Goal: Task Accomplishment & Management: Complete application form

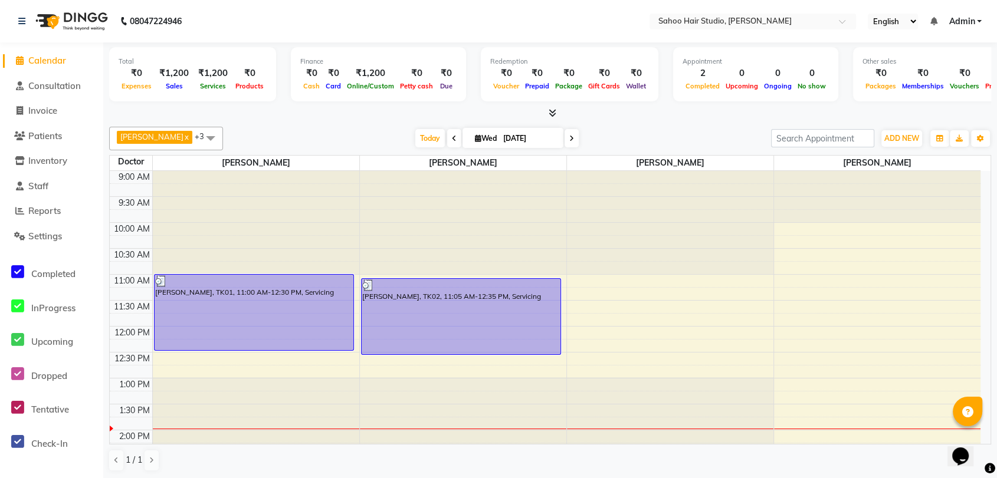
scroll to position [90, 0]
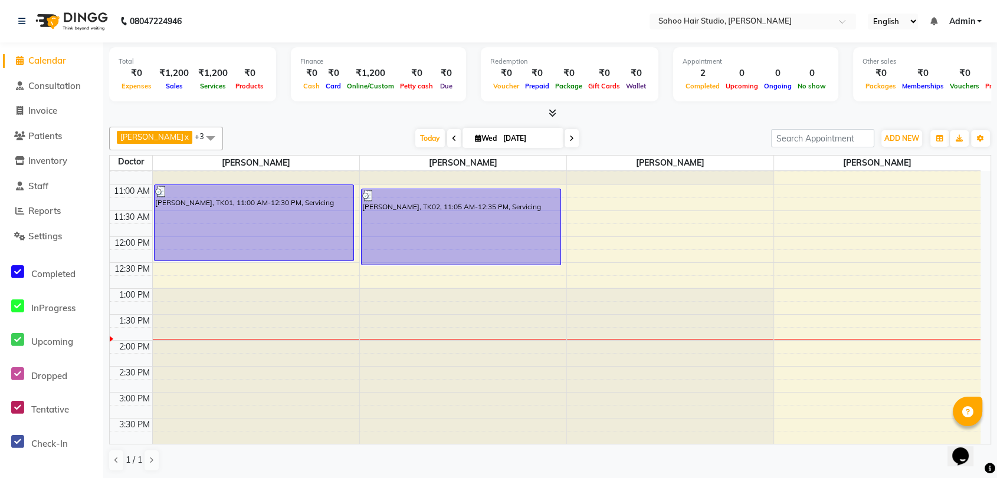
click at [475, 136] on span "Wed" at bounding box center [486, 138] width 28 height 9
select select "9"
select select "2025"
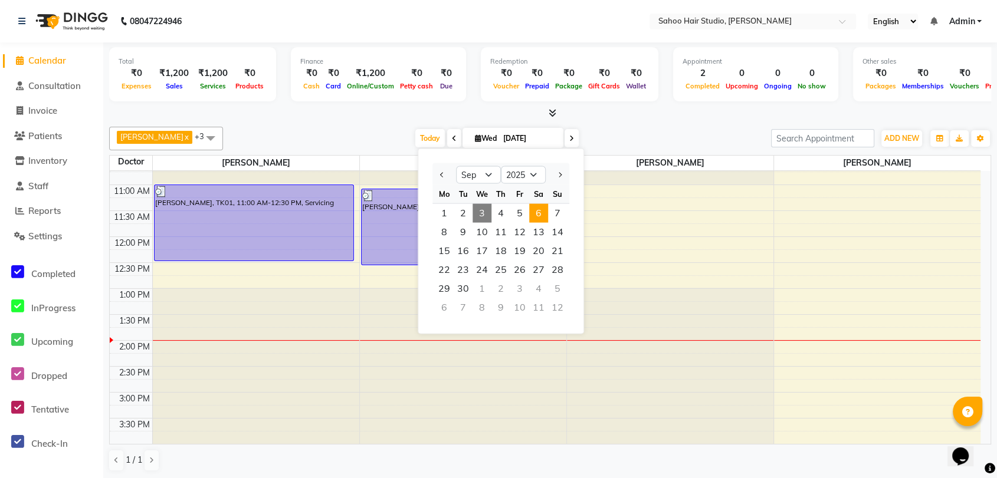
click at [541, 211] on span "6" at bounding box center [538, 213] width 19 height 19
type input "[DATE]"
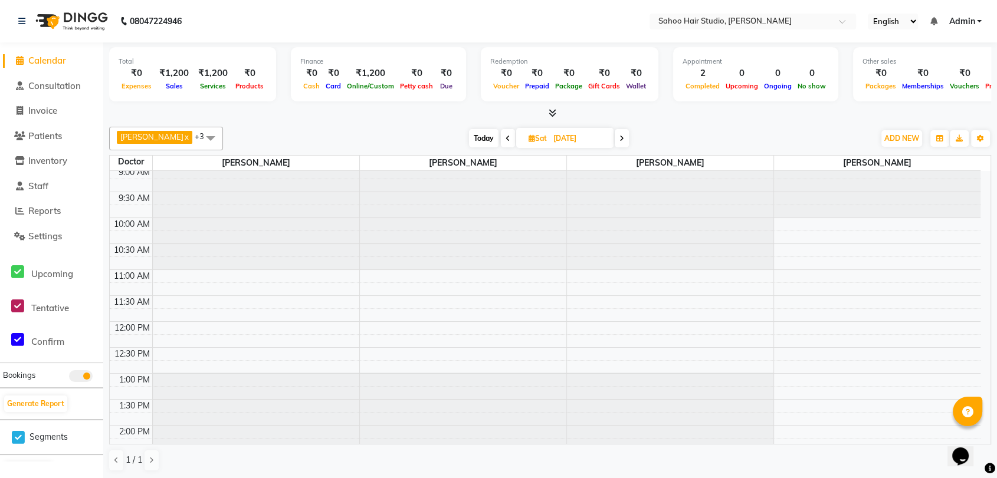
scroll to position [0, 0]
click at [205, 278] on div "9:00 AM 9:30 AM 10:00 AM 10:30 AM 11:00 AM 11:30 AM 12:00 PM 12:30 PM 1:00 PM 1…" at bounding box center [545, 482] width 871 height 622
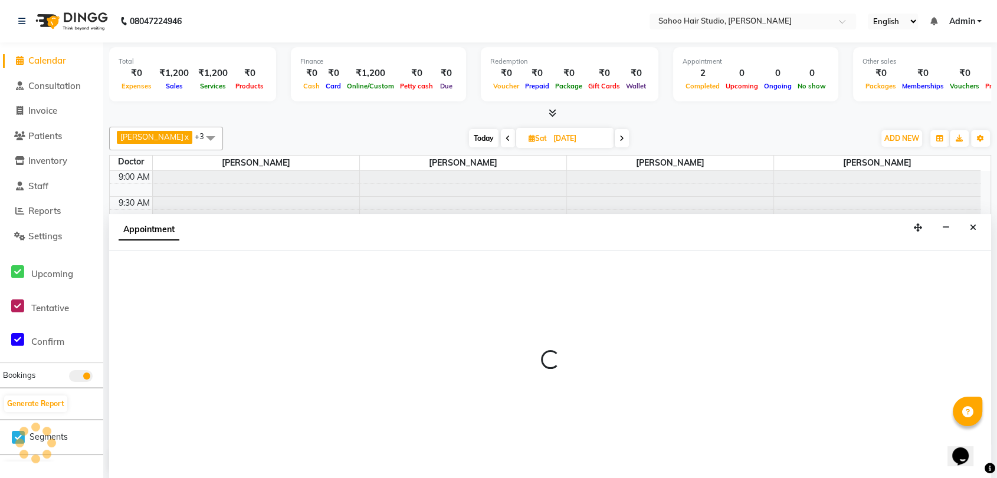
scroll to position [1, 0]
select select "82639"
select select "660"
select select "tentative"
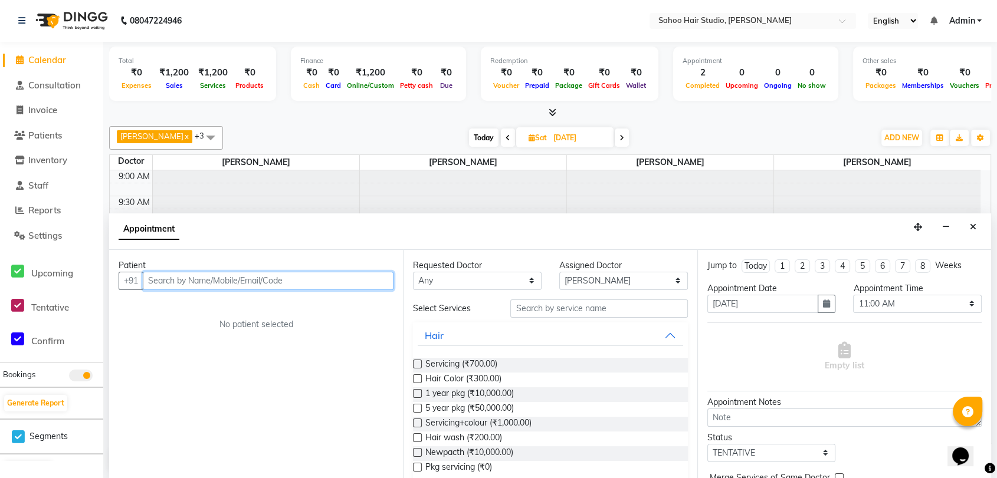
click at [216, 280] on input "text" at bounding box center [268, 281] width 251 height 18
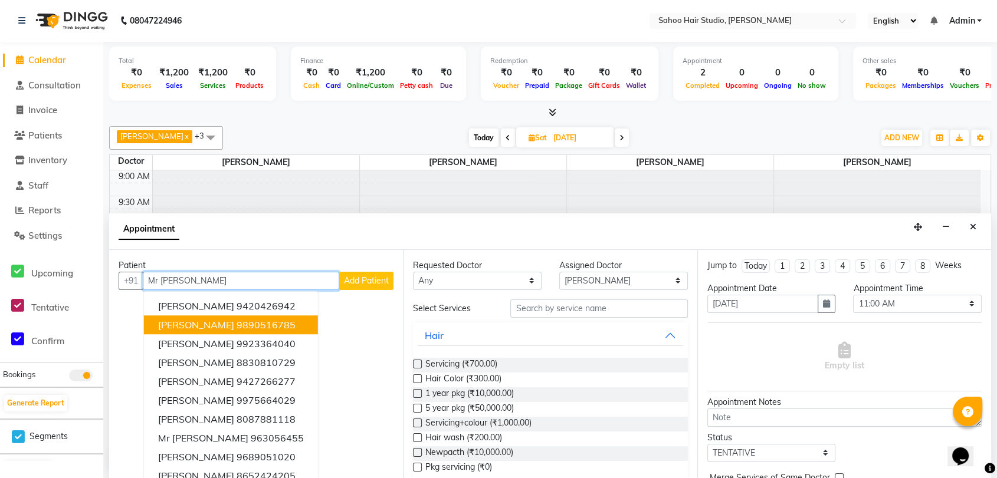
click at [250, 320] on ngb-highlight "9890516785" at bounding box center [266, 325] width 59 height 12
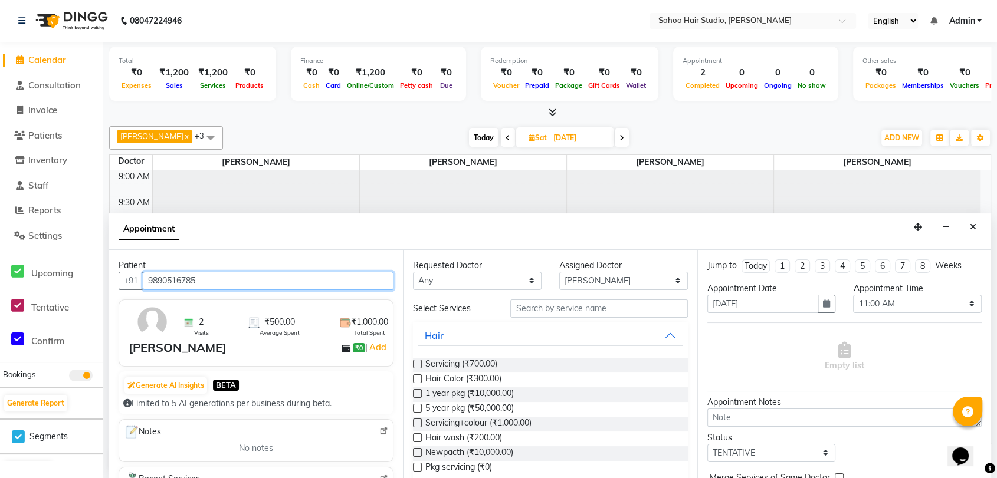
type input "9890516785"
click at [418, 361] on label at bounding box center [417, 364] width 9 height 9
click at [418, 362] on input "checkbox" at bounding box center [417, 366] width 8 height 8
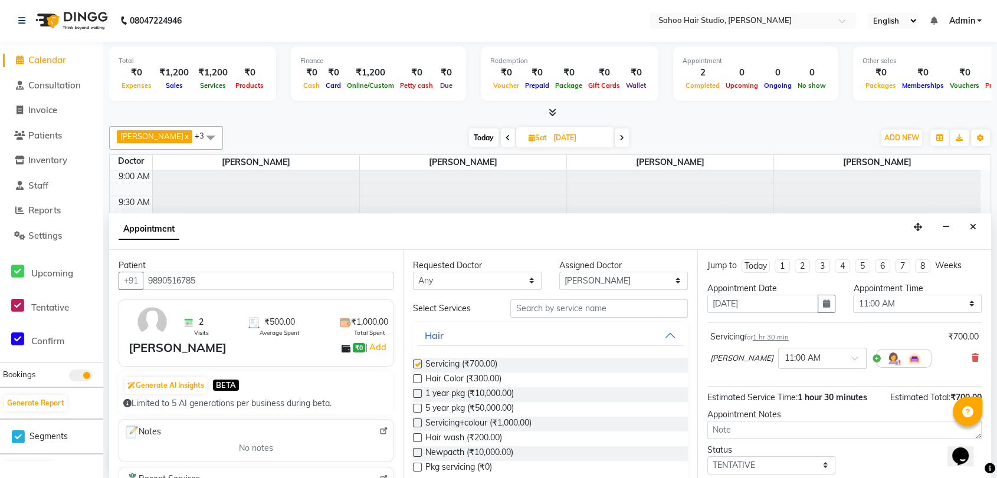
checkbox input "false"
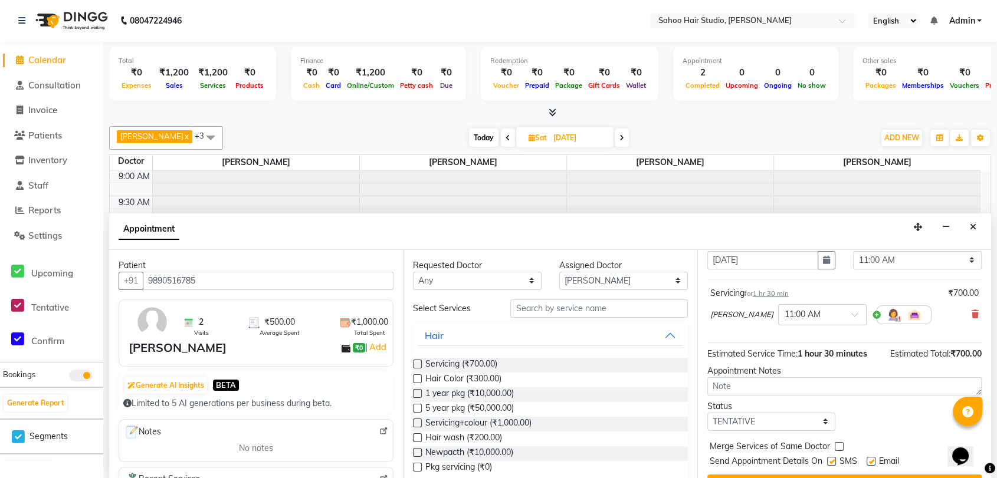
scroll to position [70, 0]
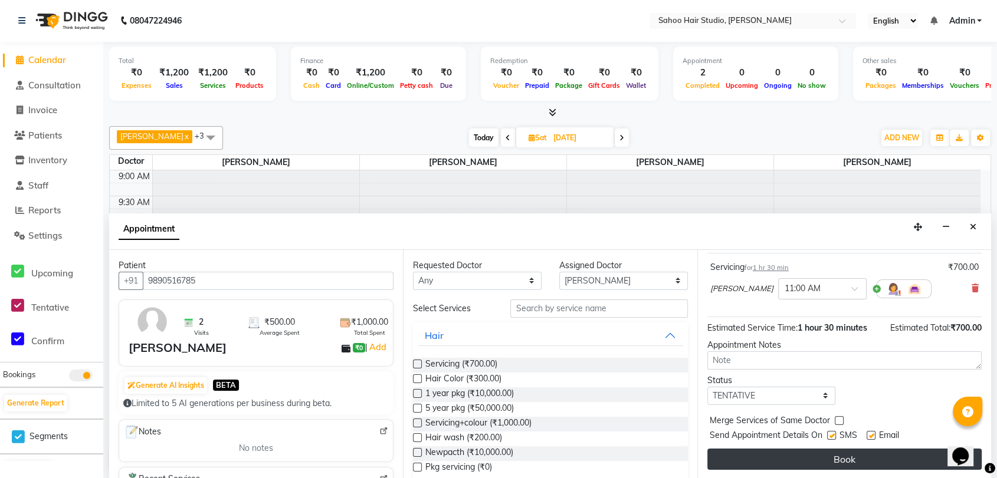
click at [845, 460] on button "Book" at bounding box center [844, 459] width 274 height 21
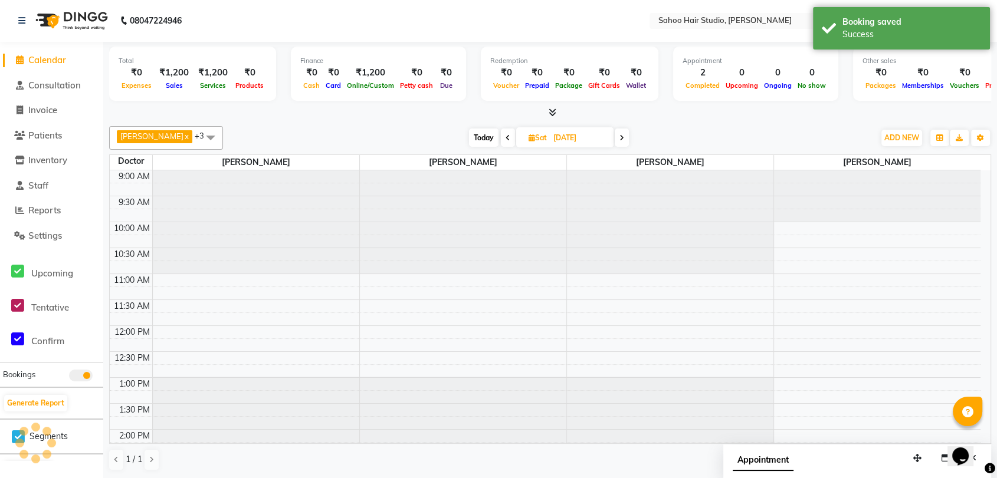
scroll to position [0, 0]
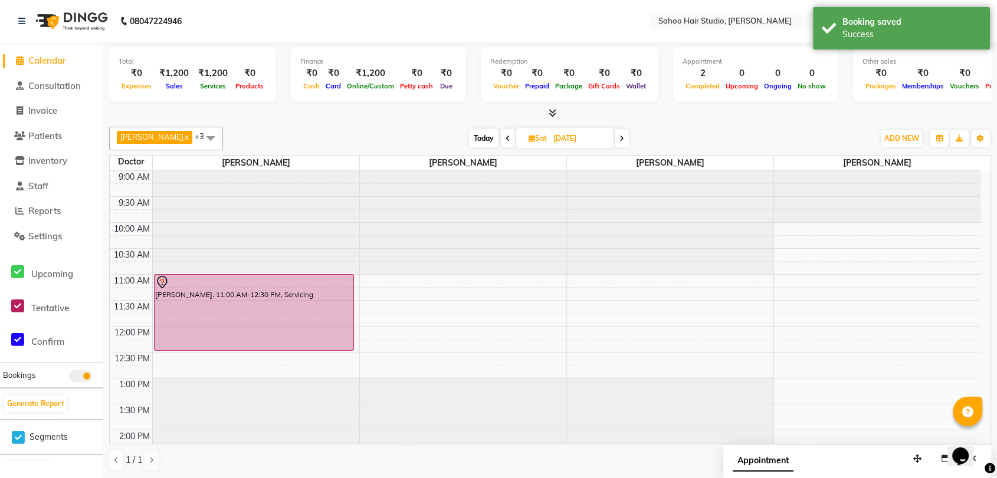
click at [483, 140] on span "Today" at bounding box center [483, 138] width 29 height 18
type input "[DATE]"
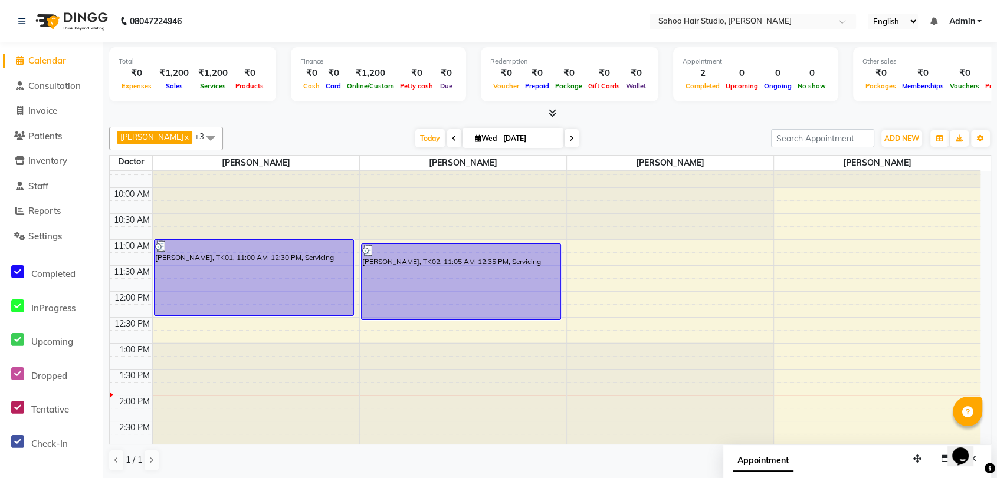
scroll to position [65, 0]
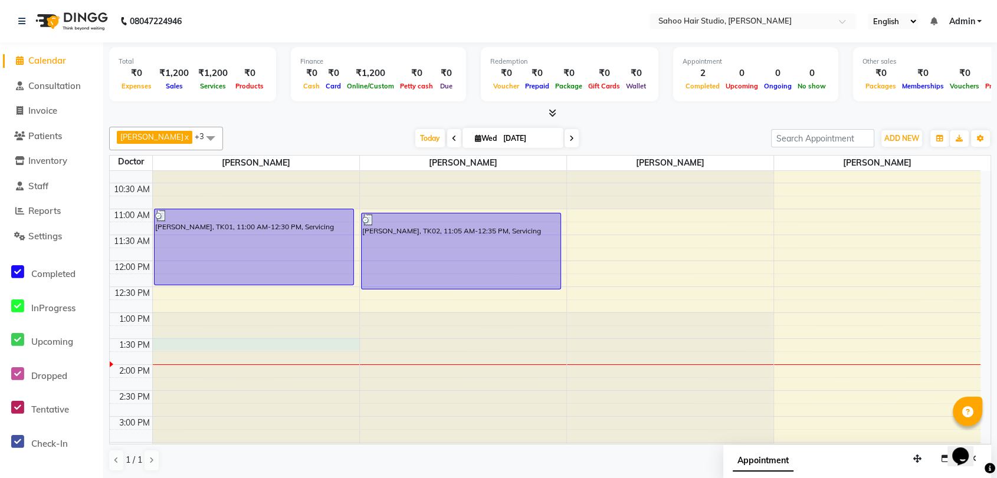
click at [183, 106] on div at bounding box center [256, 106] width 206 height 0
select select "82639"
select select "tentative"
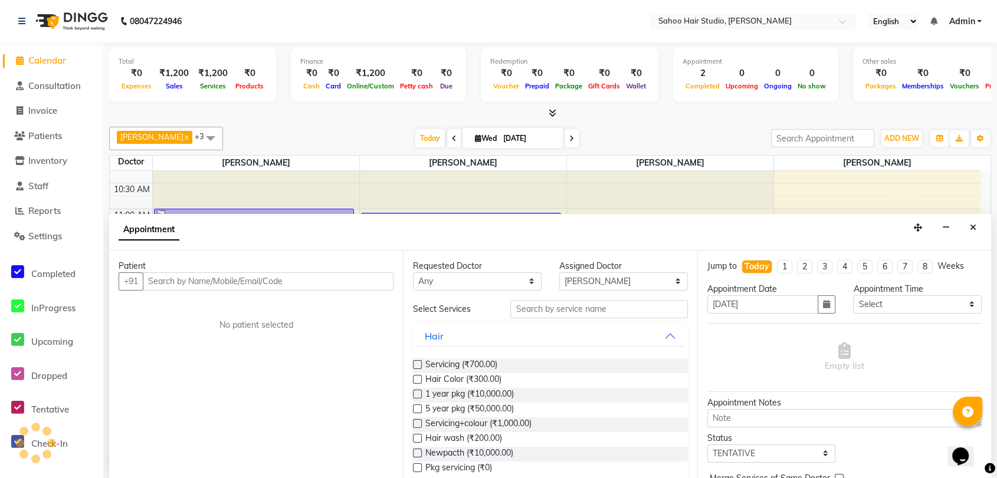
scroll to position [1, 0]
click at [211, 279] on input "text" at bounding box center [268, 281] width 251 height 18
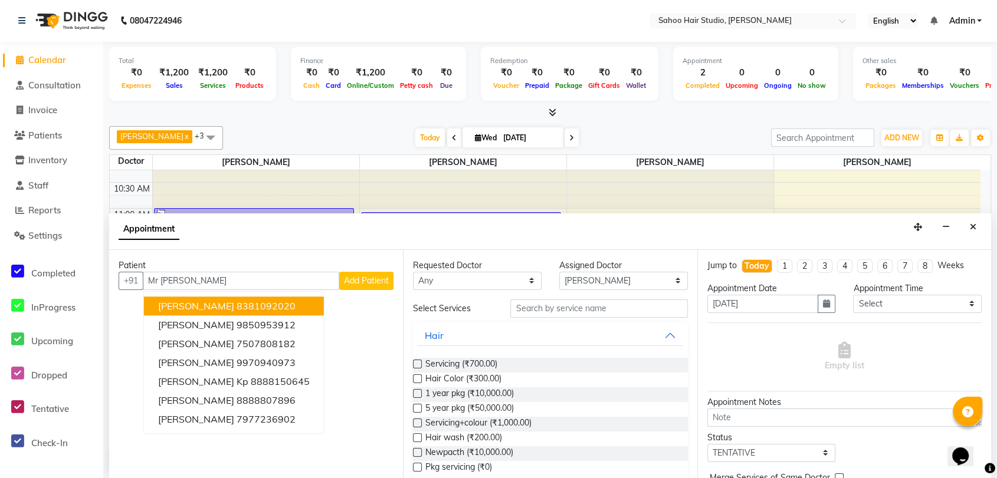
click at [214, 301] on span "[PERSON_NAME]" at bounding box center [196, 306] width 76 height 12
type input "8381092020"
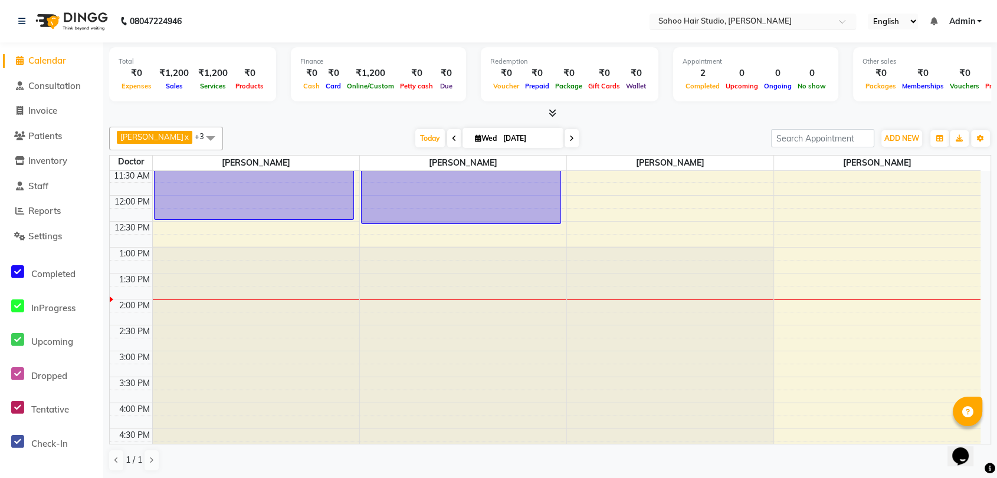
scroll to position [1, 0]
